Goal: Task Accomplishment & Management: Use online tool/utility

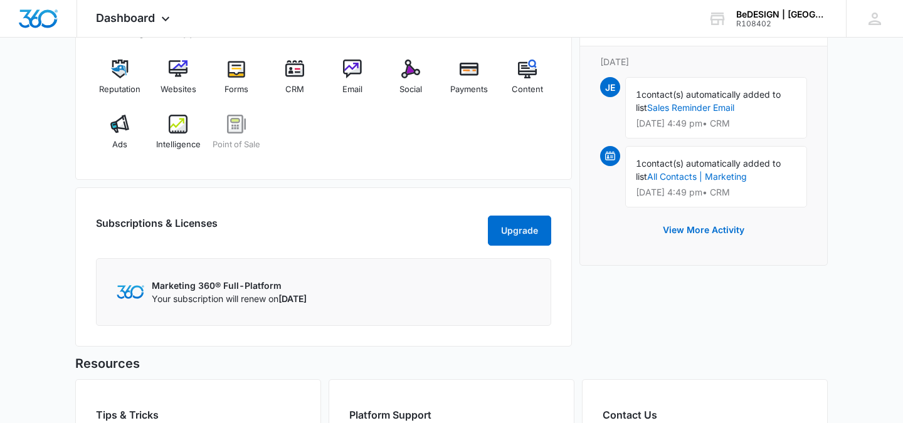
scroll to position [741, 0]
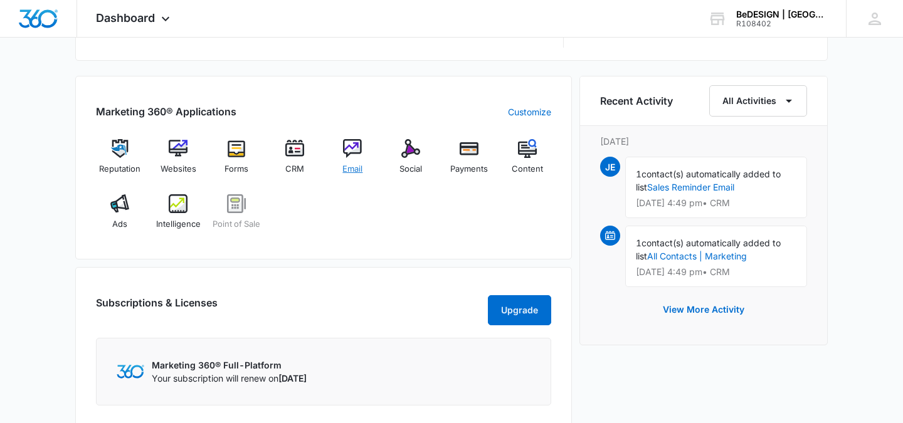
click at [354, 152] on img at bounding box center [352, 148] width 19 height 19
